Goal: Task Accomplishment & Management: Use online tool/utility

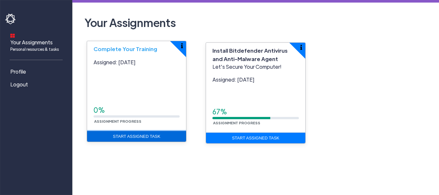
click at [154, 136] on link "Start Assigned Task" at bounding box center [136, 136] width 99 height 11
